Goal: Task Accomplishment & Management: Use online tool/utility

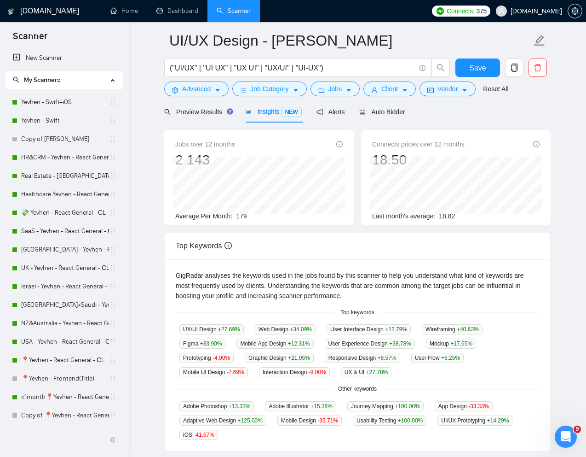
scroll to position [218, 0]
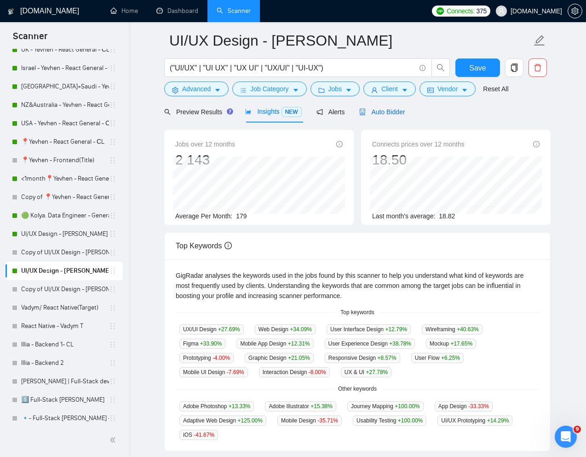
click at [394, 110] on span "Auto Bidder" at bounding box center [382, 111] width 46 height 7
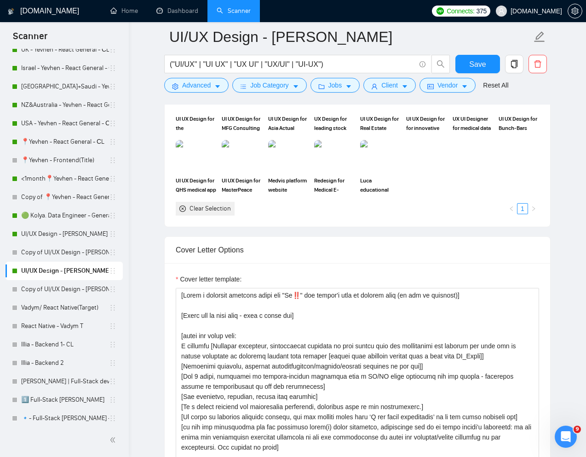
scroll to position [988, 0]
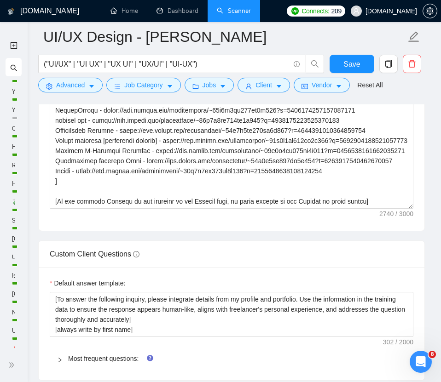
scroll to position [111, 0]
